Goal: Ask a question

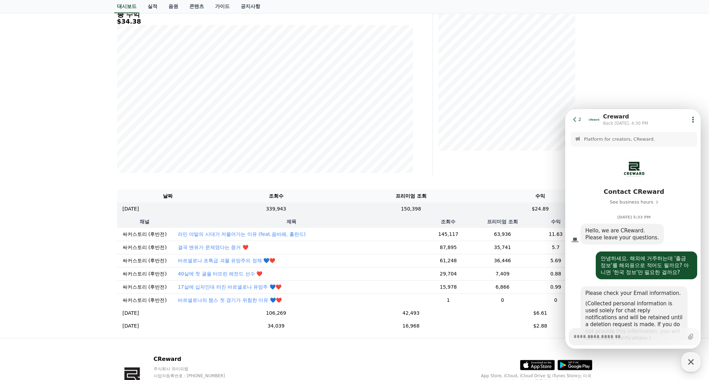
scroll to position [829, 0]
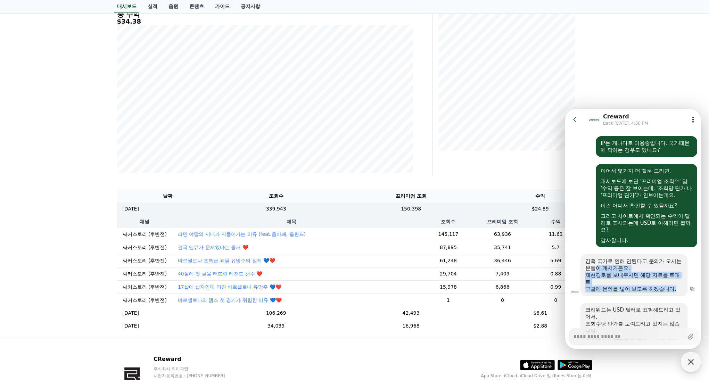
drag, startPoint x: 670, startPoint y: 252, endPoint x: 587, endPoint y: 241, distance: 83.7
click at [587, 258] on div "간혹 국가로 인해 안된다고 문의가 오시는분들이 계시거든요. 재현경로를 보내주시면 해당 자료를 토대로 구글에 문의를 넣어 보도록 하겠습니다." at bounding box center [634, 275] width 97 height 35
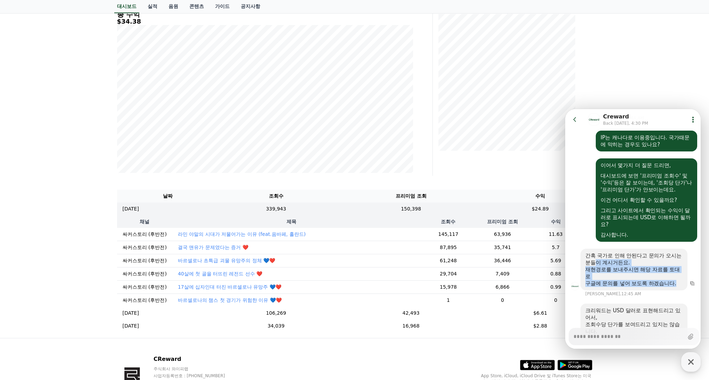
scroll to position [835, 0]
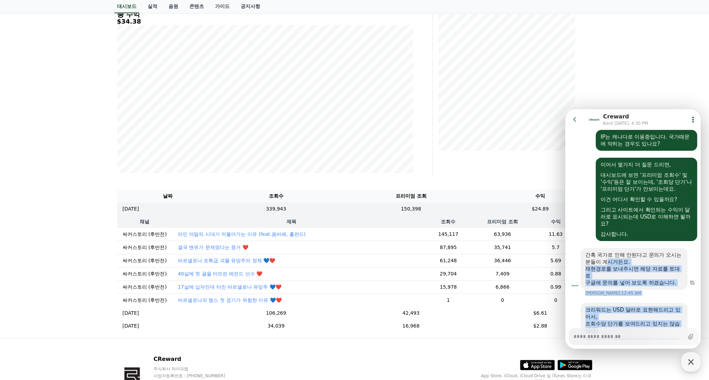
drag, startPoint x: 636, startPoint y: 297, endPoint x: 595, endPoint y: 233, distance: 76.5
click at [618, 252] on div "간혹 국가로 인해 안된다고 문의가 오시는분들이 계시거든요." at bounding box center [634, 259] width 97 height 14
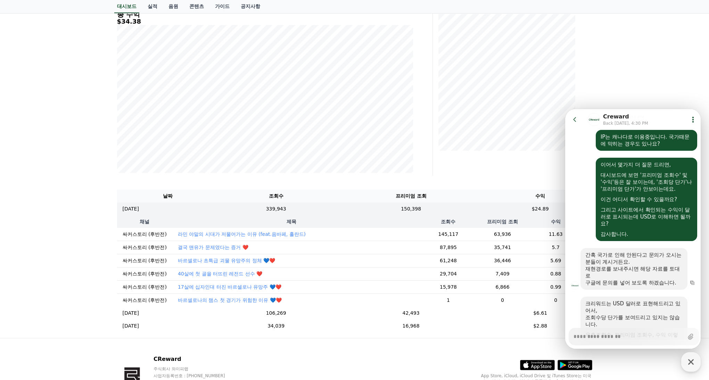
scroll to position [829, 0]
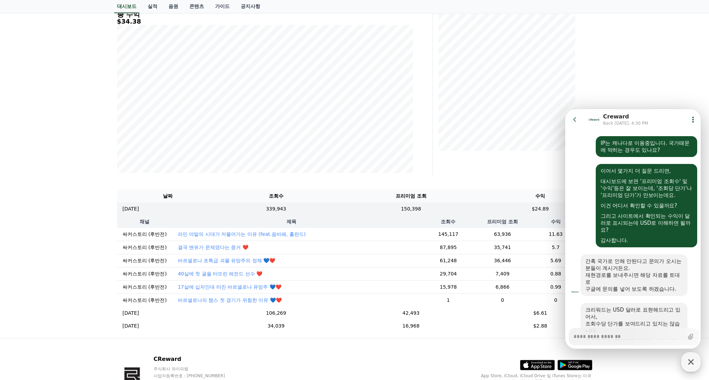
click at [694, 355] on div "button" at bounding box center [691, 361] width 19 height 19
type textarea "*"
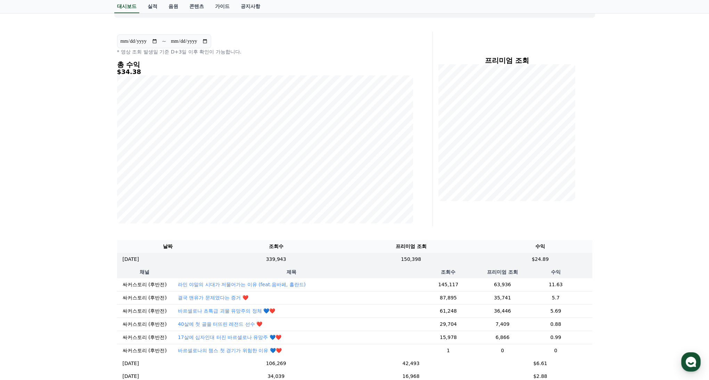
scroll to position [0, 0]
